Goal: Information Seeking & Learning: Learn about a topic

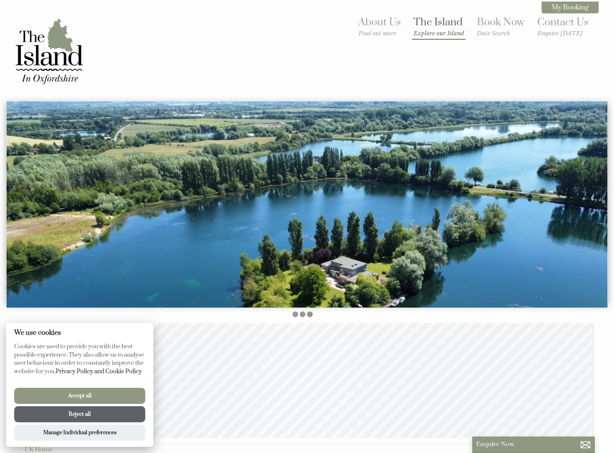
click at [433, 34] on small "Explore our Island" at bounding box center [439, 33] width 51 height 7
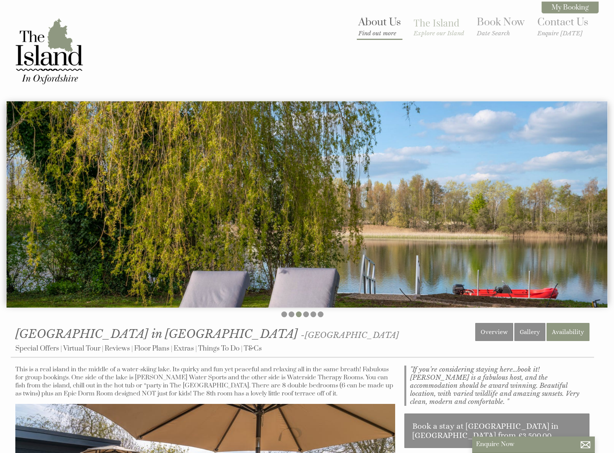
click at [369, 31] on small "Find out more" at bounding box center [379, 33] width 43 height 7
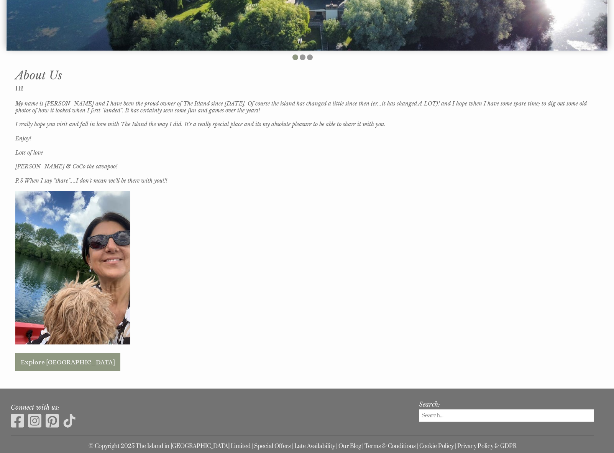
scroll to position [313, 0]
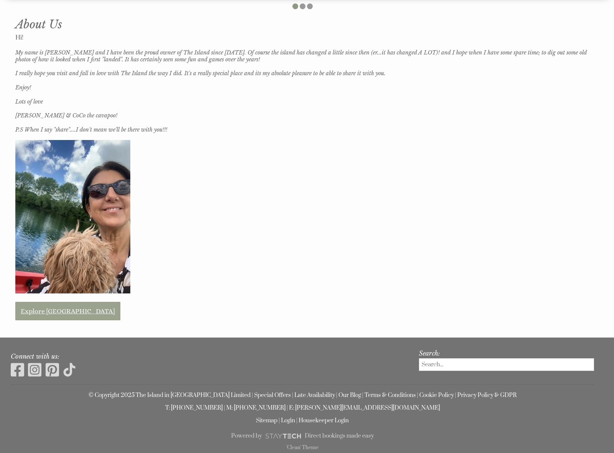
click at [61, 307] on link "Explore [GEOGRAPHIC_DATA]" at bounding box center [67, 311] width 105 height 18
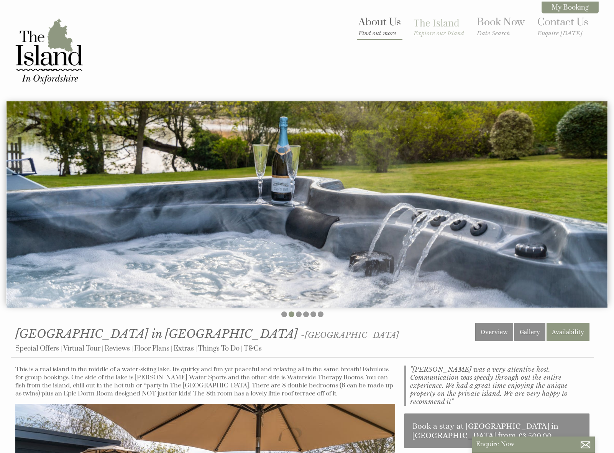
click at [373, 32] on small "Find out more" at bounding box center [379, 33] width 43 height 7
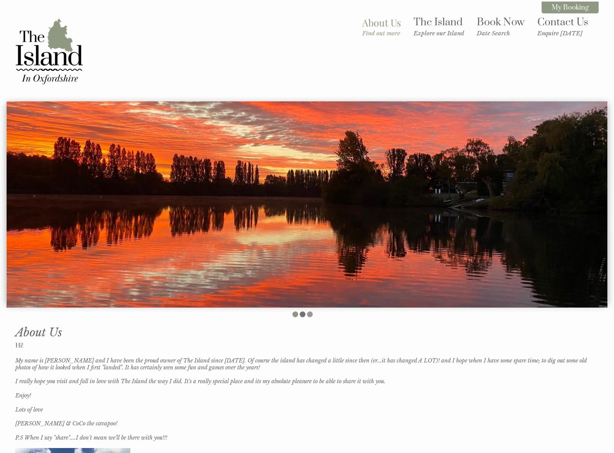
click at [303, 315] on li at bounding box center [303, 314] width 6 height 6
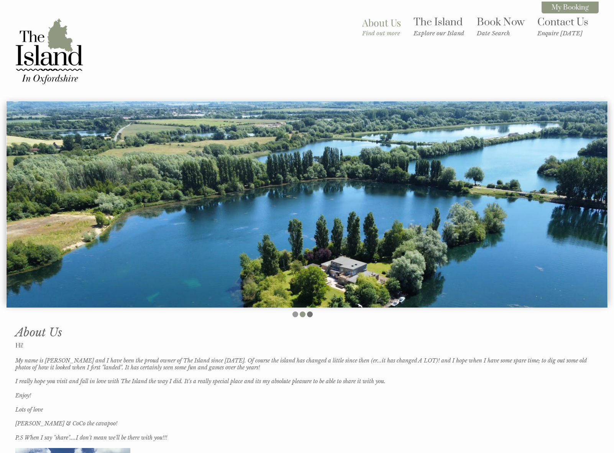
click at [310, 314] on li at bounding box center [310, 314] width 6 height 6
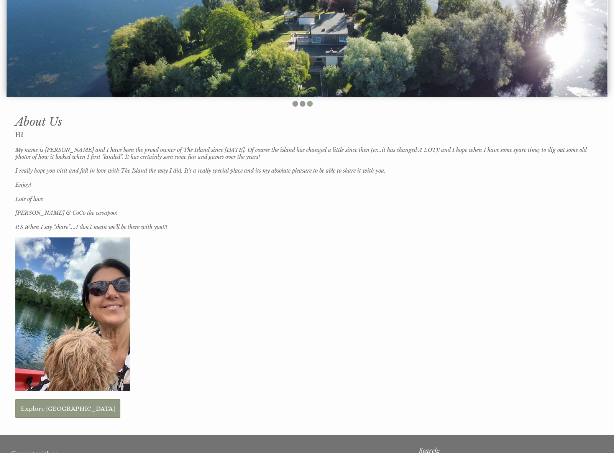
scroll to position [313, 0]
